Goal: Task Accomplishment & Management: Complete application form

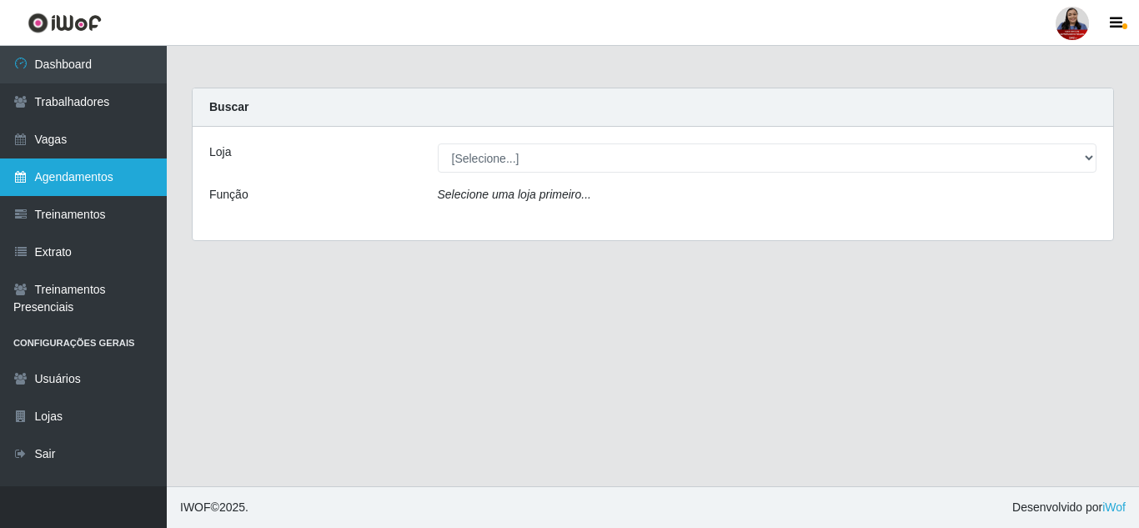
click at [87, 179] on link "Agendamentos" at bounding box center [83, 177] width 167 height 38
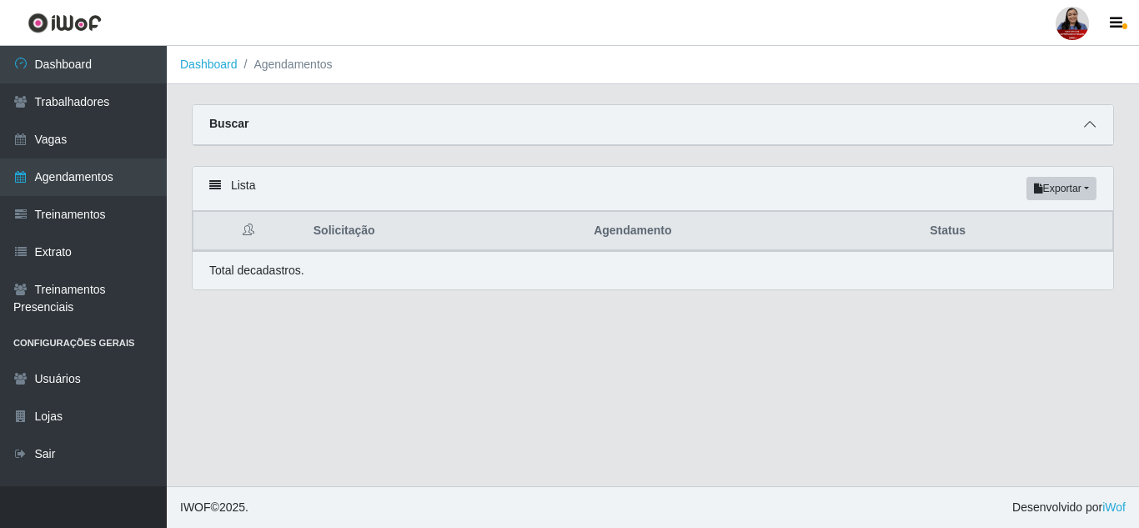
click at [1085, 128] on icon at bounding box center [1090, 124] width 12 height 12
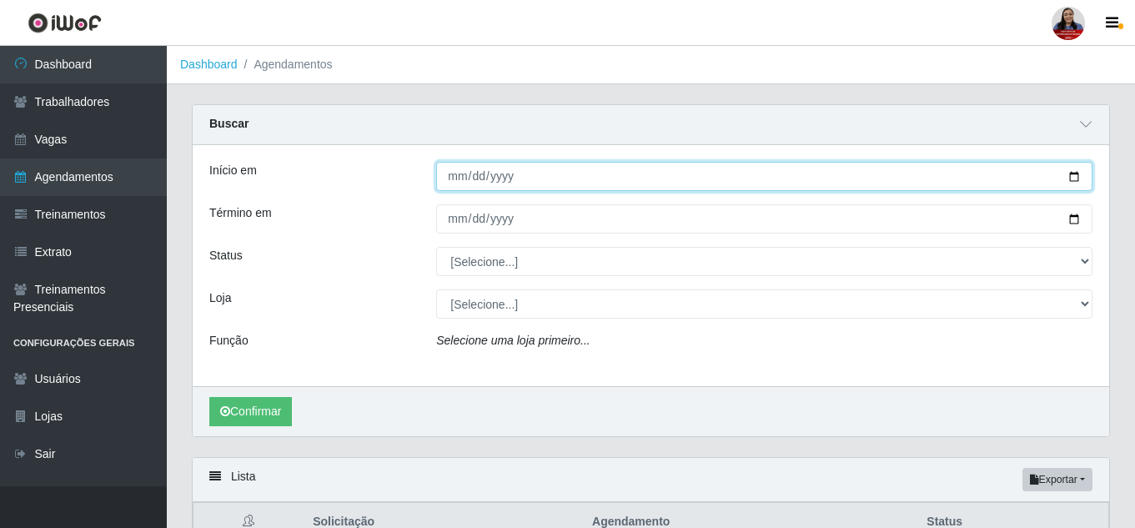
click at [1070, 181] on input "Início em" at bounding box center [764, 176] width 656 height 29
type input "[DATE]"
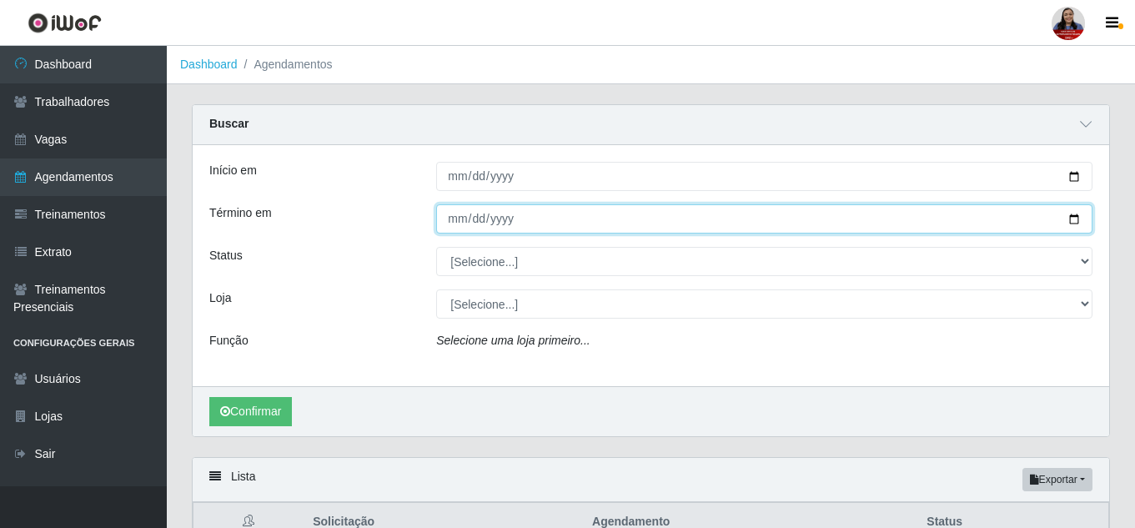
click at [1071, 226] on input "Término em" at bounding box center [764, 218] width 656 height 29
type input "[DATE]"
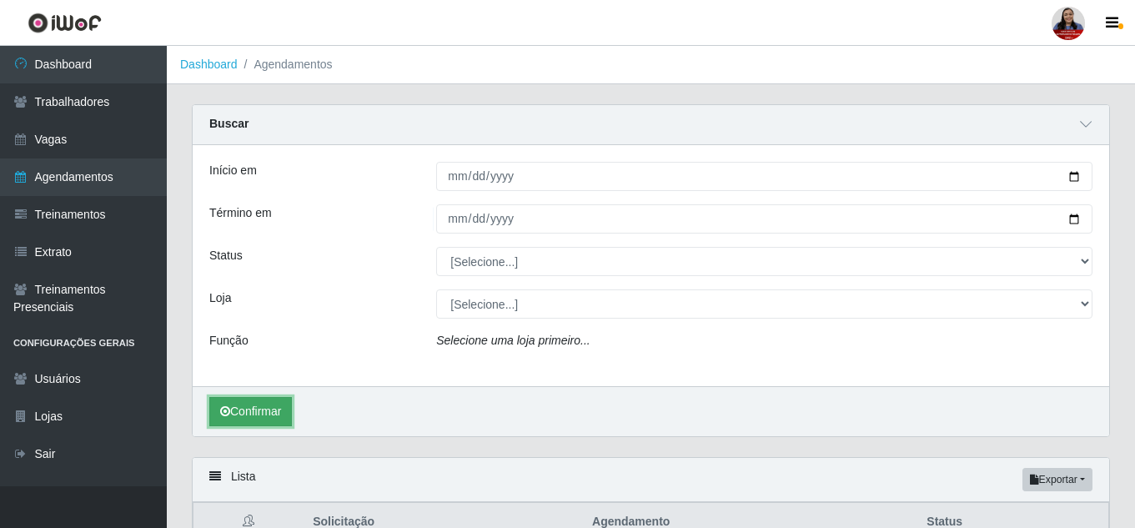
click at [231, 415] on button "Confirmar" at bounding box center [250, 411] width 83 height 29
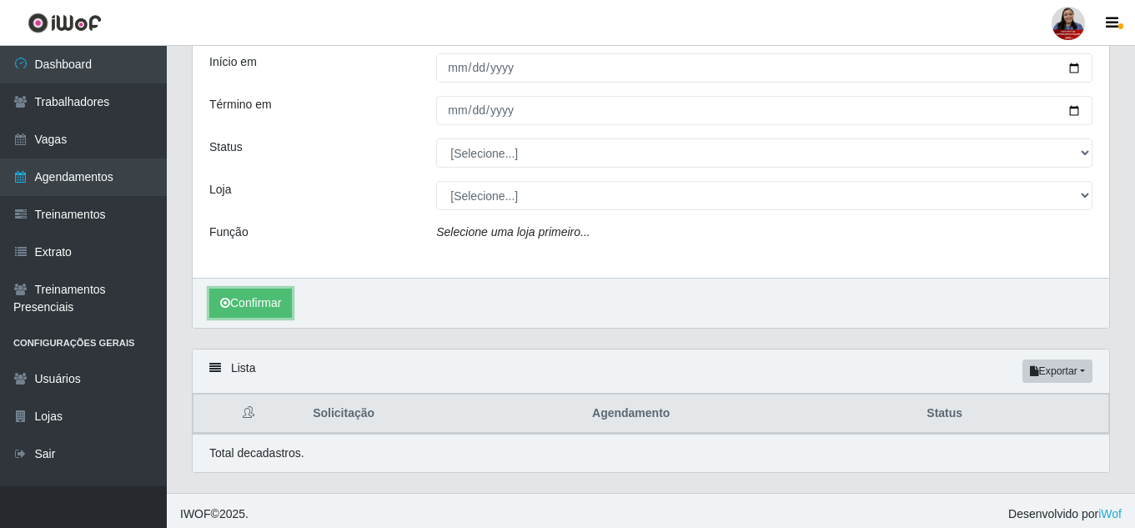
scroll to position [116, 0]
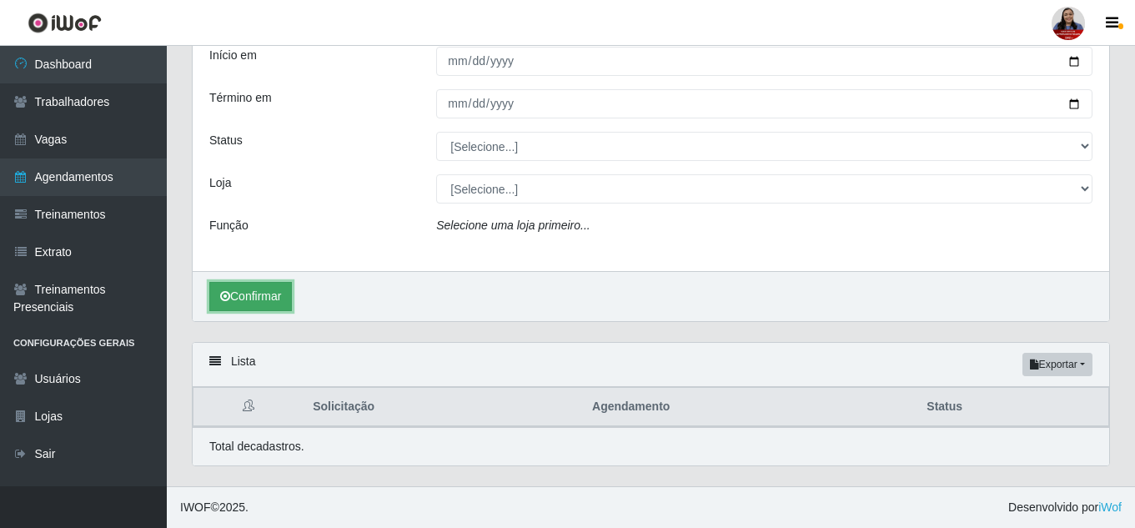
click at [238, 302] on button "Confirmar" at bounding box center [250, 296] width 83 height 29
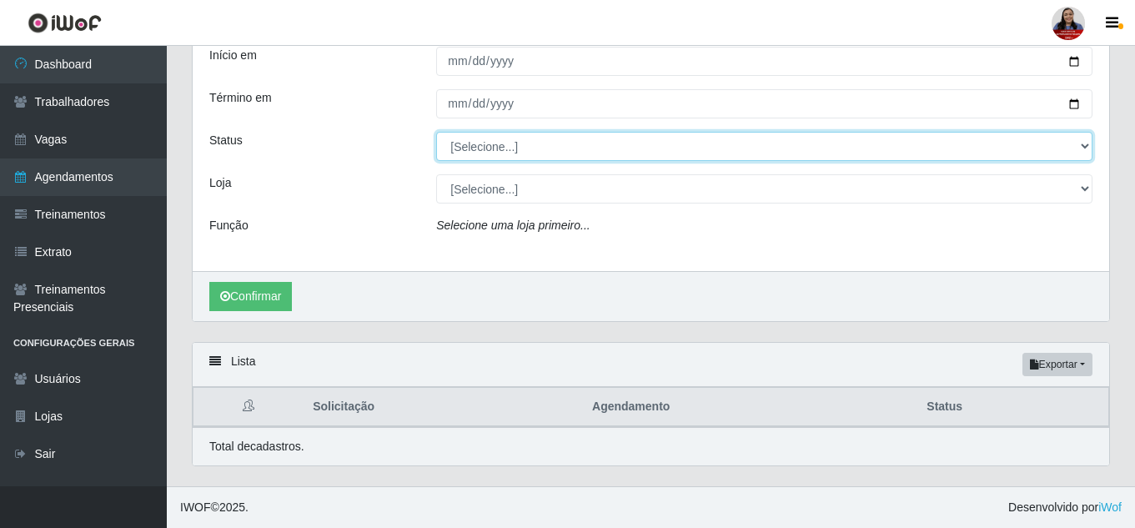
click at [464, 155] on select "[Selecione...] AGENDADO AGUARDANDO LIBERAR EM ANDAMENTO EM REVISÃO FINALIZADO C…" at bounding box center [764, 146] width 656 height 29
select select "AGENDADO"
click at [436, 132] on select "[Selecione...] AGENDADO AGUARDANDO LIBERAR EM ANDAMENTO EM REVISÃO FINALIZADO C…" at bounding box center [764, 146] width 656 height 29
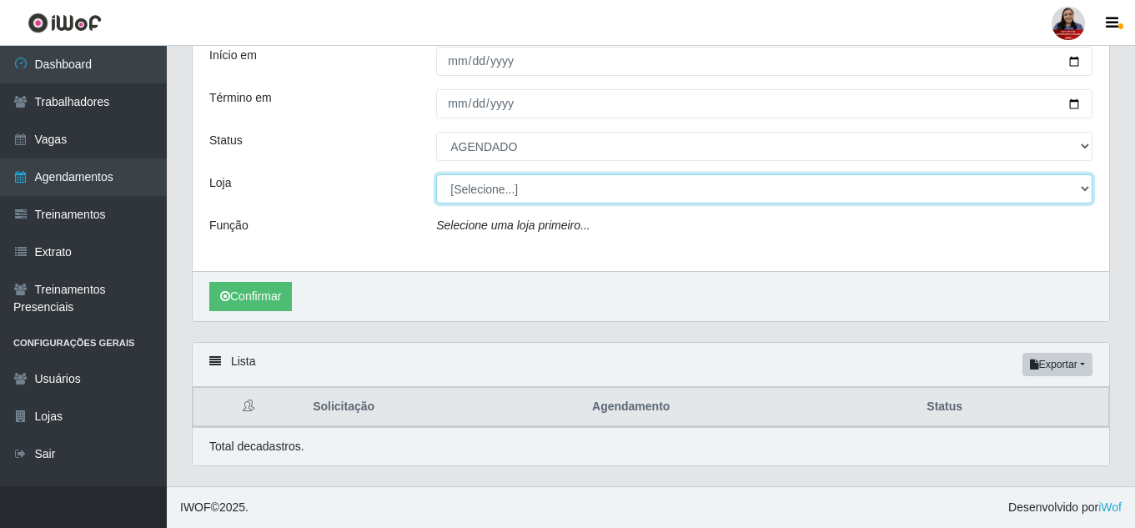
click at [474, 190] on select "[Selecione...] Hiper [GEOGRAPHIC_DATA] - [GEOGRAPHIC_DATA] Hiper Queiroz - Boa …" at bounding box center [764, 188] width 656 height 29
select select "463"
click at [436, 174] on select "[Selecione...] Hiper [GEOGRAPHIC_DATA] - [GEOGRAPHIC_DATA] Hiper Queiroz - Boa …" at bounding box center [764, 188] width 656 height 29
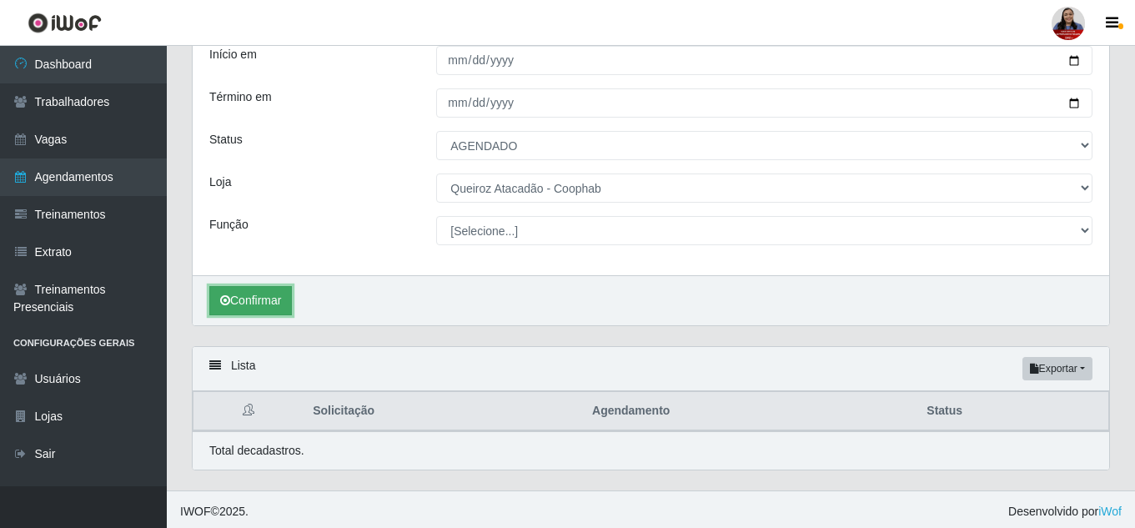
click at [238, 301] on button "Confirmar" at bounding box center [250, 300] width 83 height 29
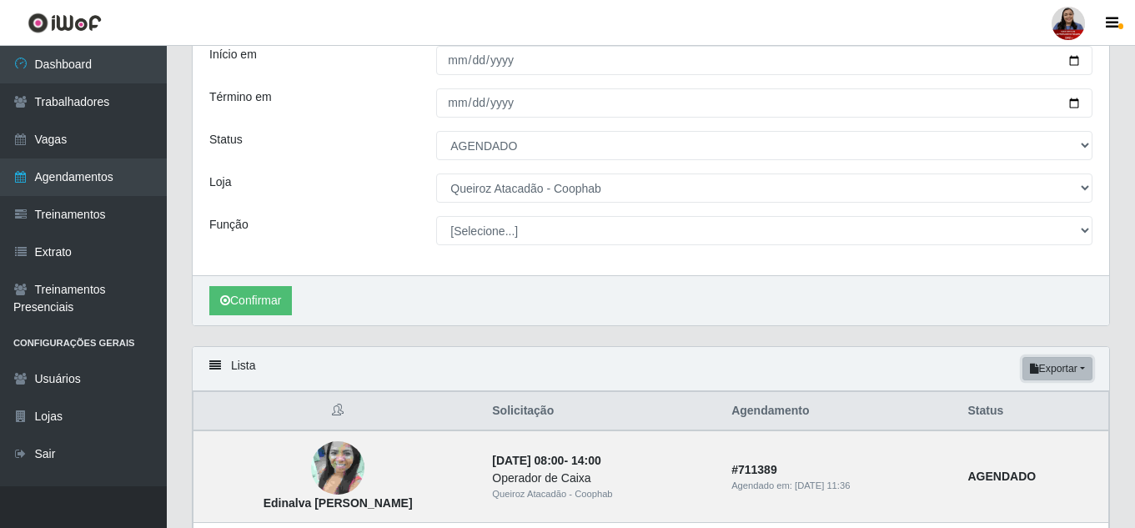
click at [1080, 374] on button "Exportar" at bounding box center [1057, 368] width 70 height 23
click at [1015, 439] on button "Excel" at bounding box center [1027, 435] width 132 height 34
